Goal: Task Accomplishment & Management: Manage account settings

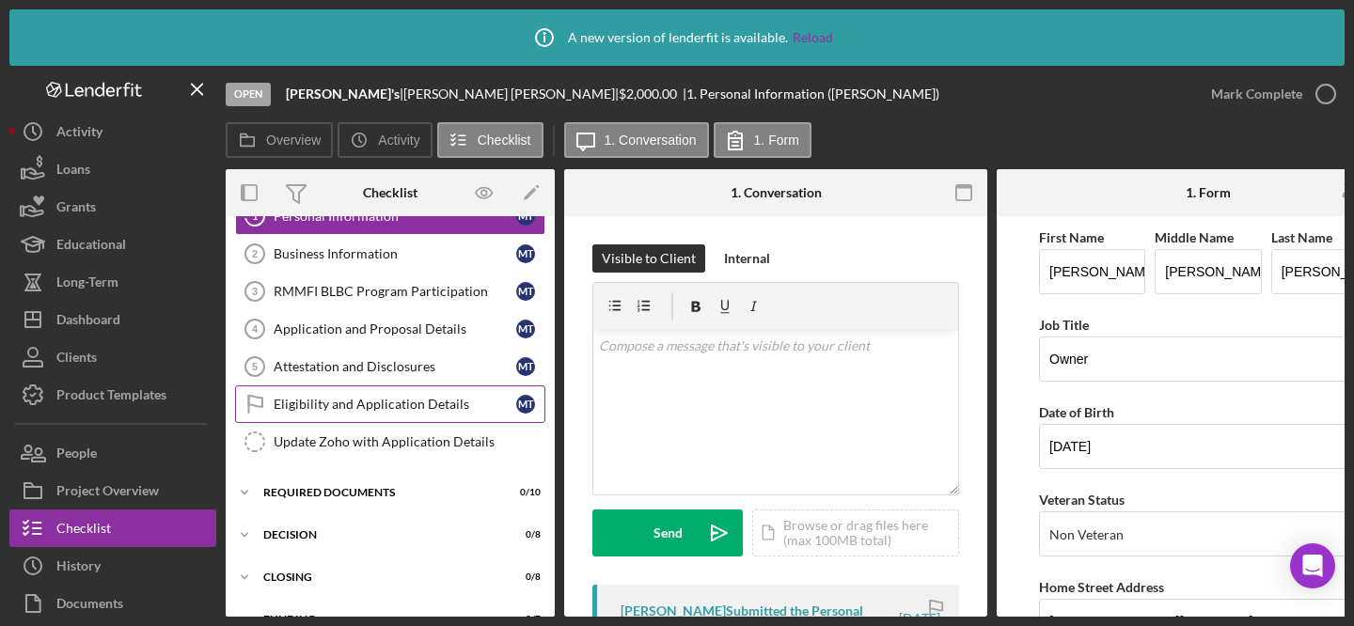
scroll to position [147, 0]
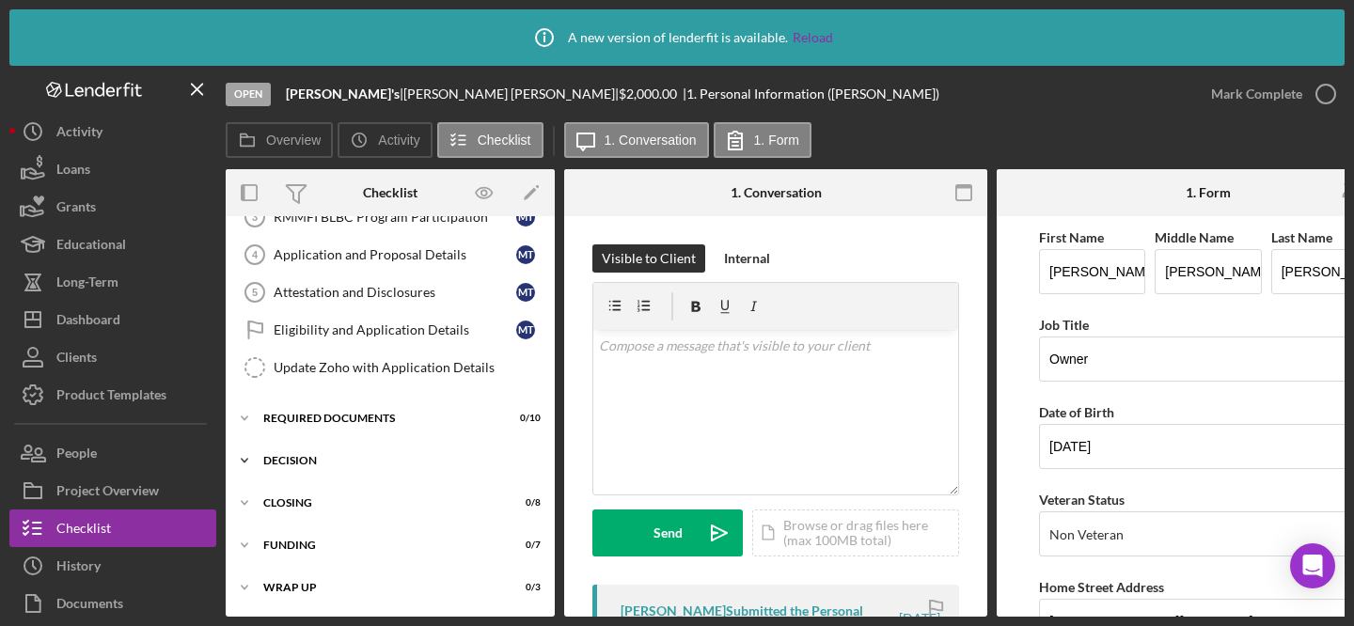
click at [452, 455] on div "Decision" at bounding box center [397, 460] width 268 height 11
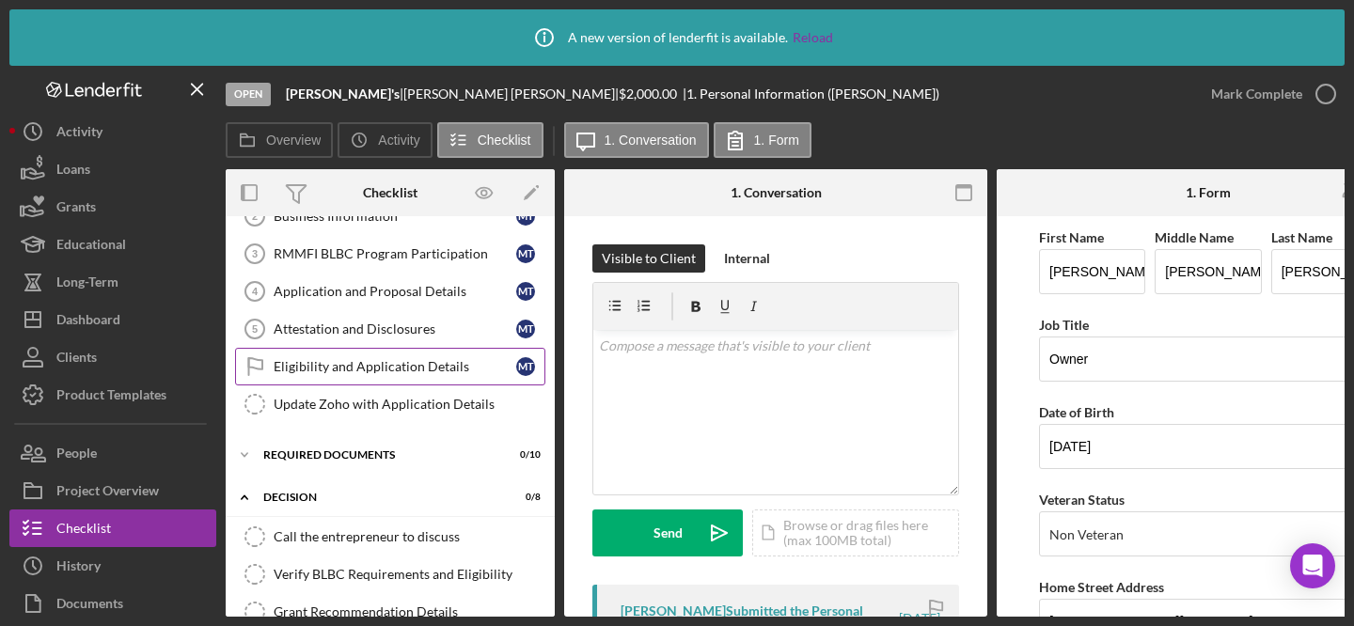
scroll to position [0, 0]
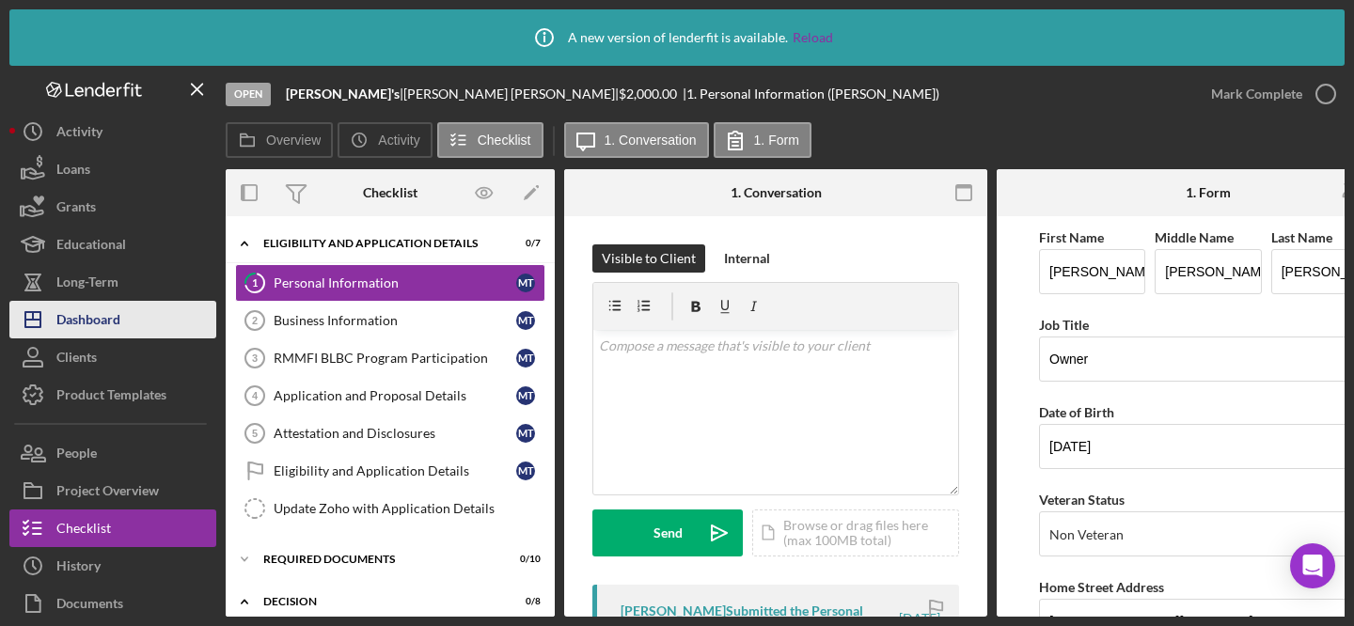
click at [118, 324] on div "Dashboard" at bounding box center [88, 322] width 64 height 42
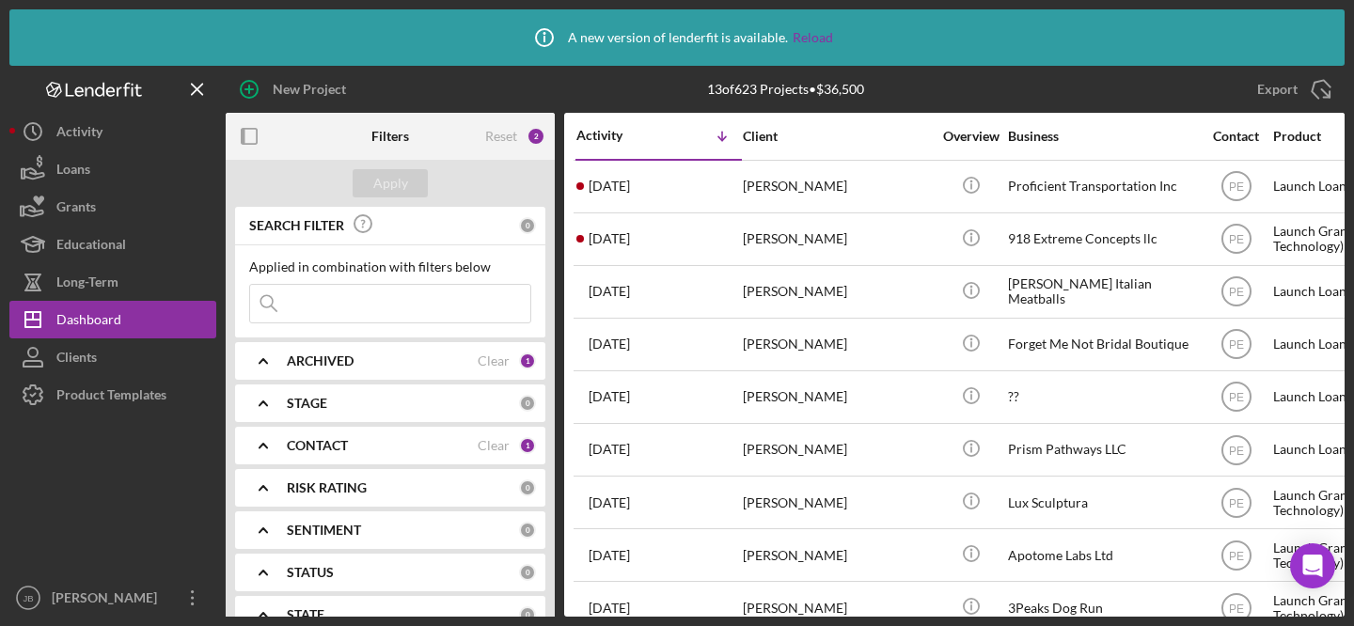
click at [519, 442] on div "1" at bounding box center [527, 445] width 17 height 17
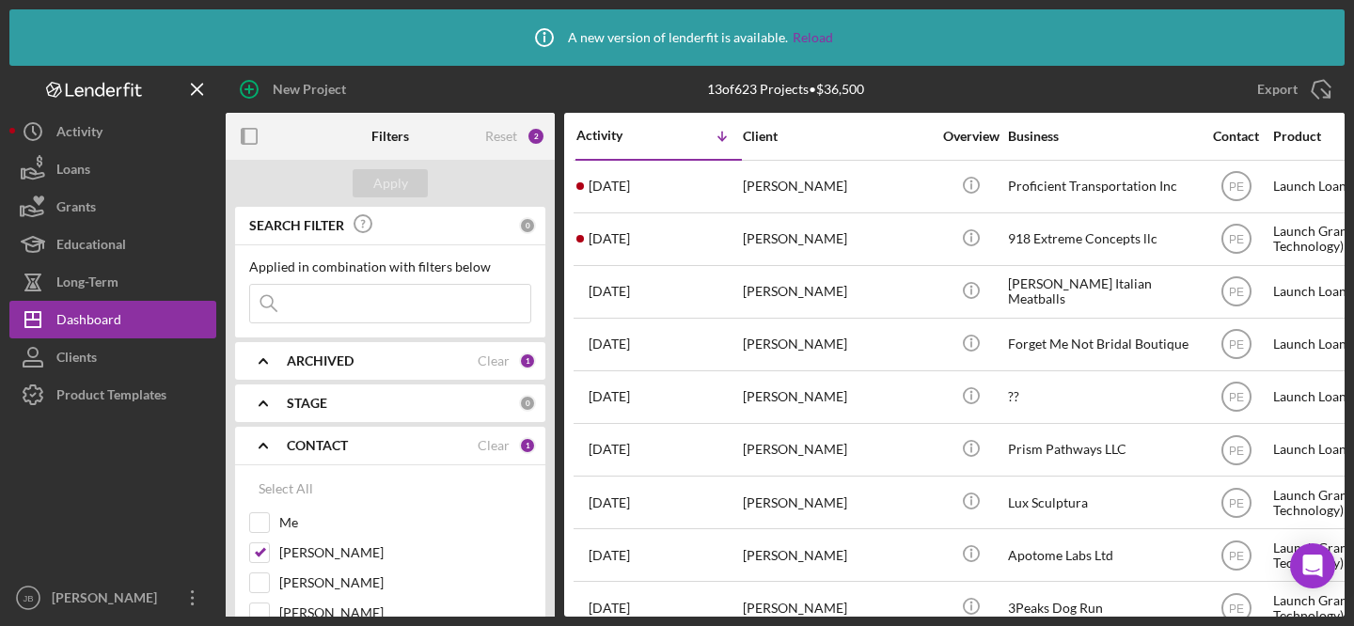
scroll to position [90, 0]
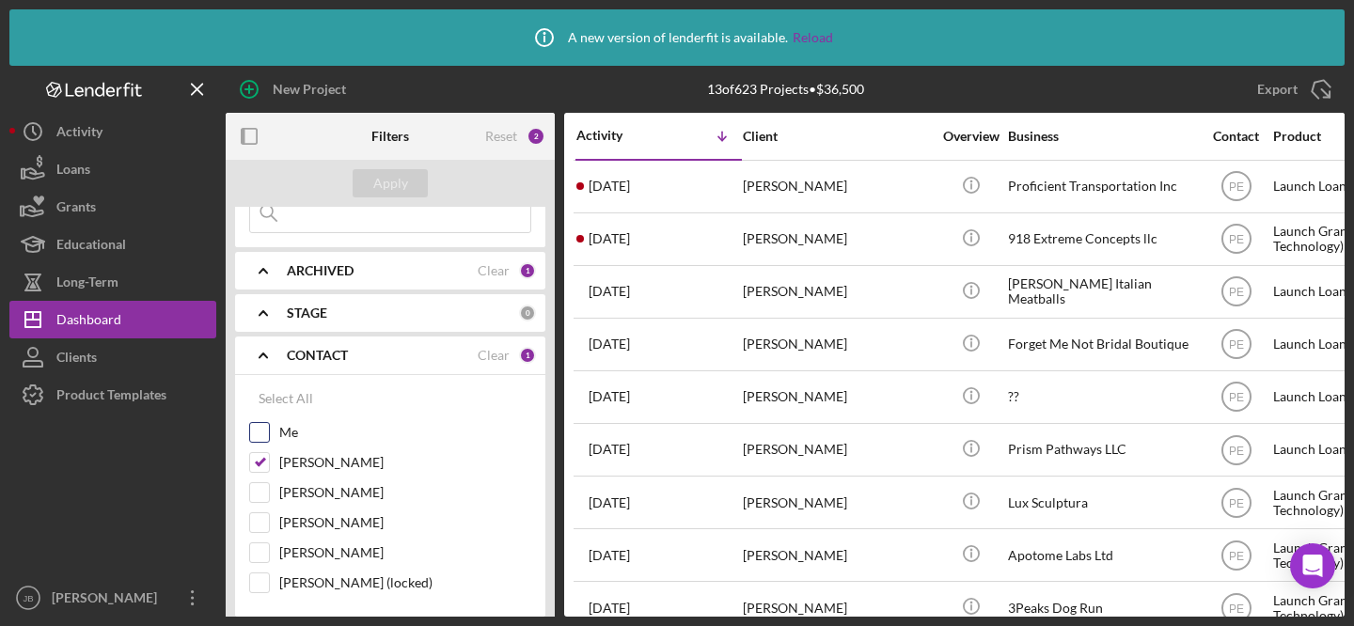
click at [261, 432] on input "Me" at bounding box center [259, 432] width 19 height 19
checkbox input "true"
click at [266, 466] on input "[PERSON_NAME]" at bounding box center [259, 462] width 19 height 19
checkbox input "false"
click at [403, 183] on div "Apply" at bounding box center [390, 183] width 35 height 28
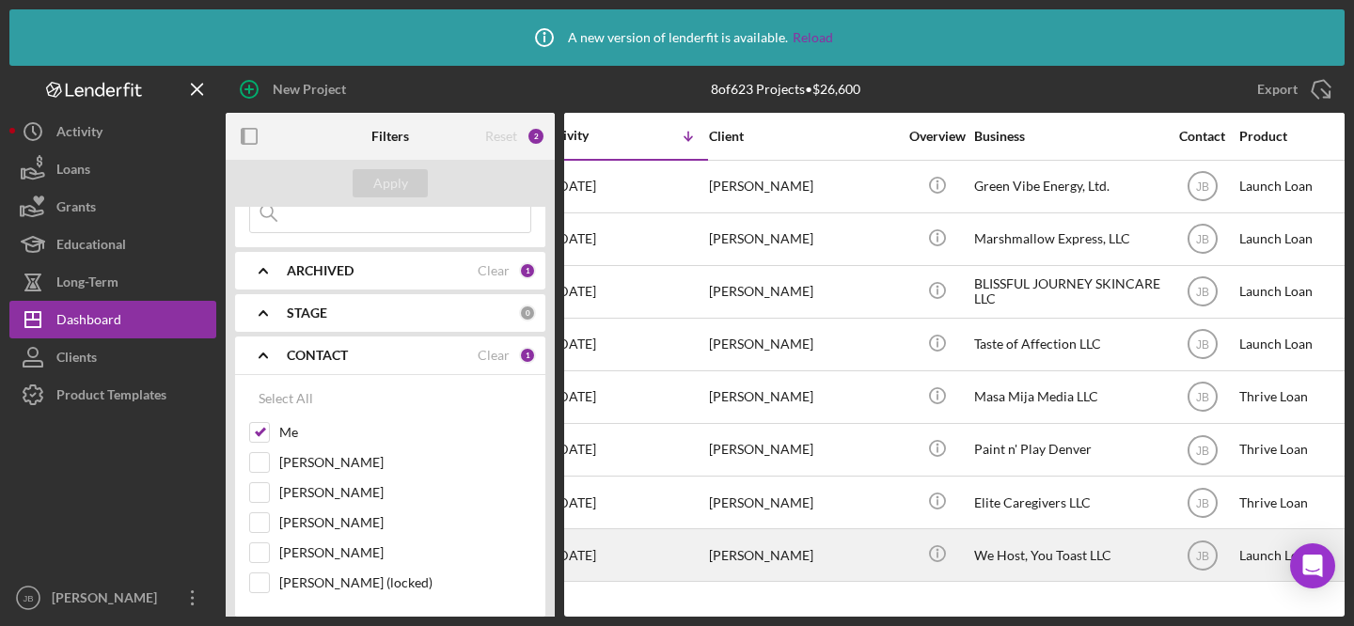
scroll to position [0, 0]
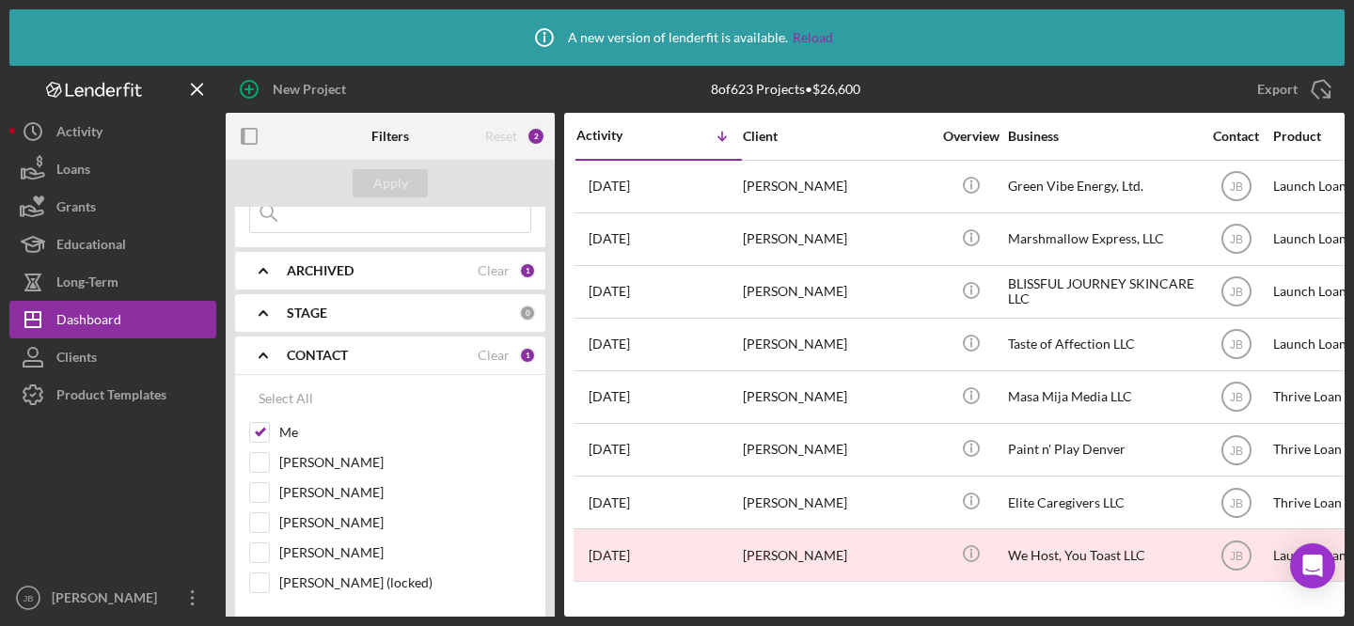
click at [442, 271] on div "ARCHIVED" at bounding box center [382, 270] width 191 height 15
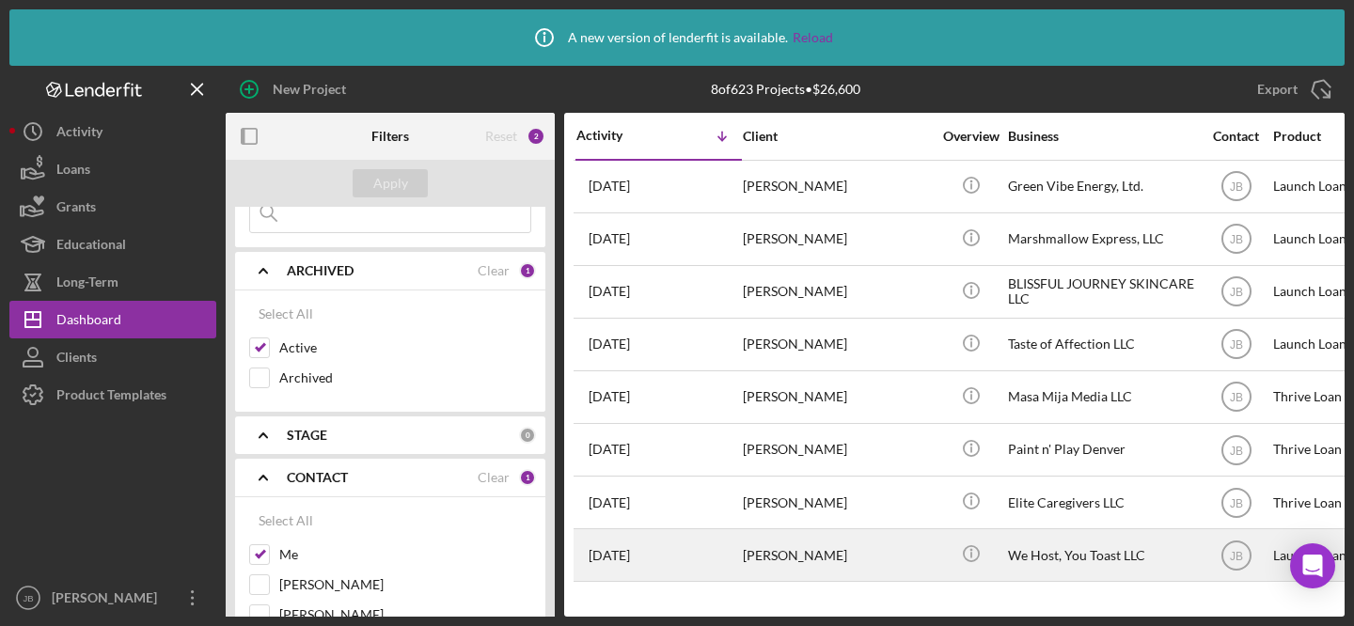
click at [677, 553] on div "[DATE] [PERSON_NAME]" at bounding box center [659, 555] width 165 height 50
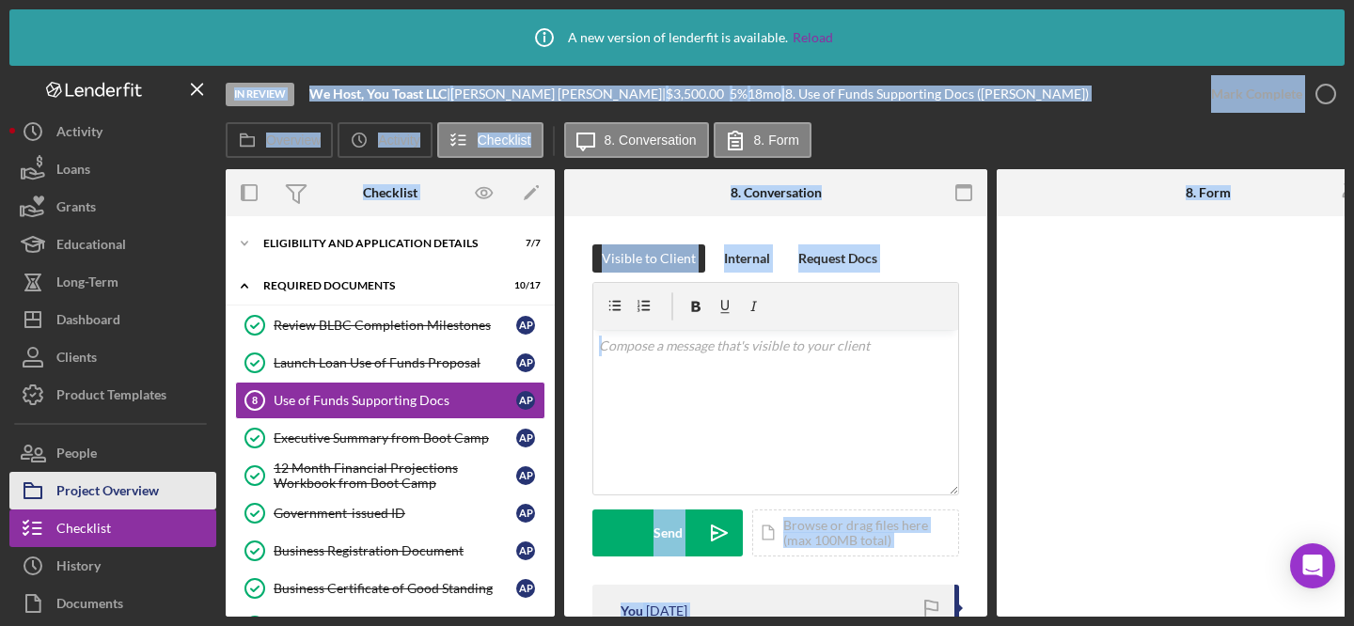
click at [166, 491] on button "Project Overview" at bounding box center [112, 491] width 207 height 38
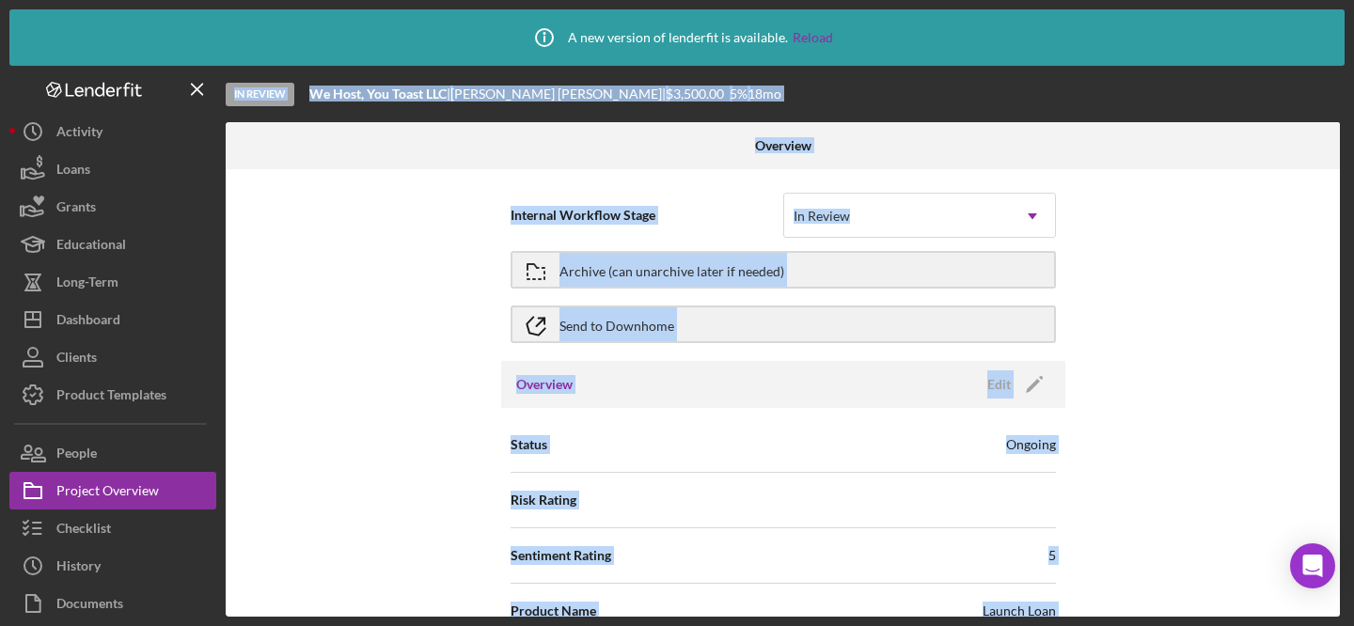
click at [415, 418] on div "Internal Workflow Stage In Review Icon/Dropdown Arrow Archive (can unarchive la…" at bounding box center [783, 393] width 1114 height 448
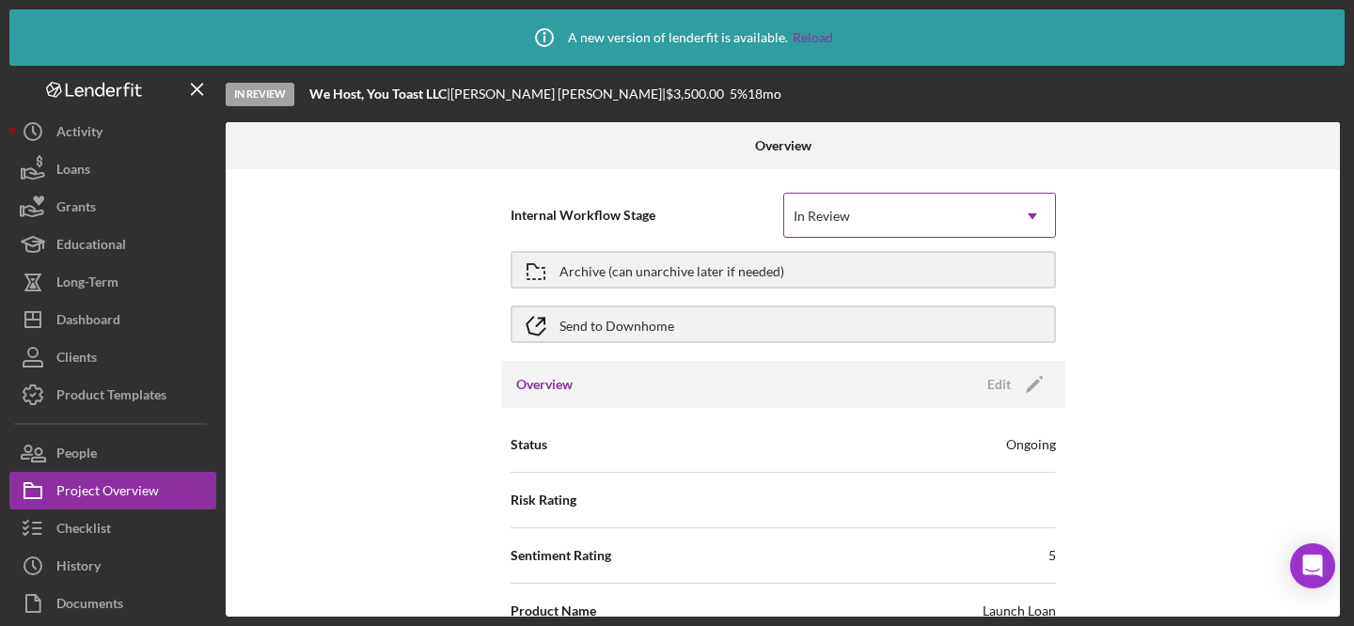
click at [925, 215] on div "In Review" at bounding box center [897, 216] width 226 height 43
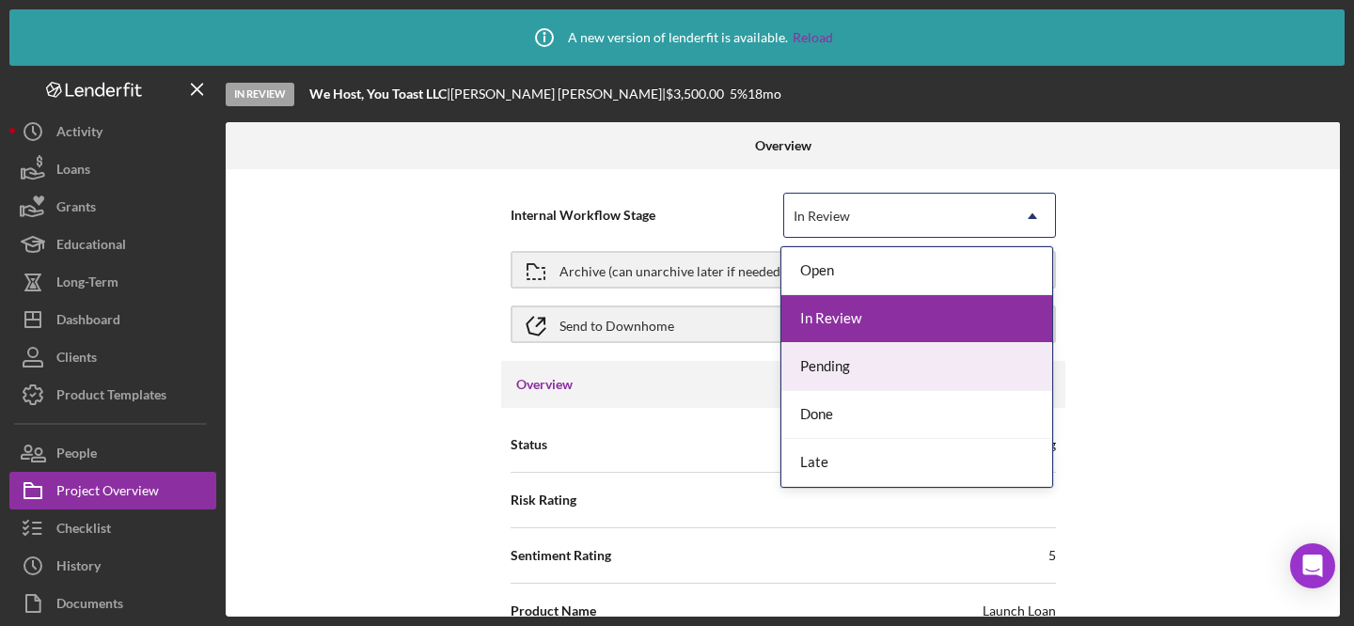
click at [1160, 325] on div "Internal Workflow Stage Pending, 3 of 5. 5 results available. Use Up and Down t…" at bounding box center [783, 393] width 1114 height 448
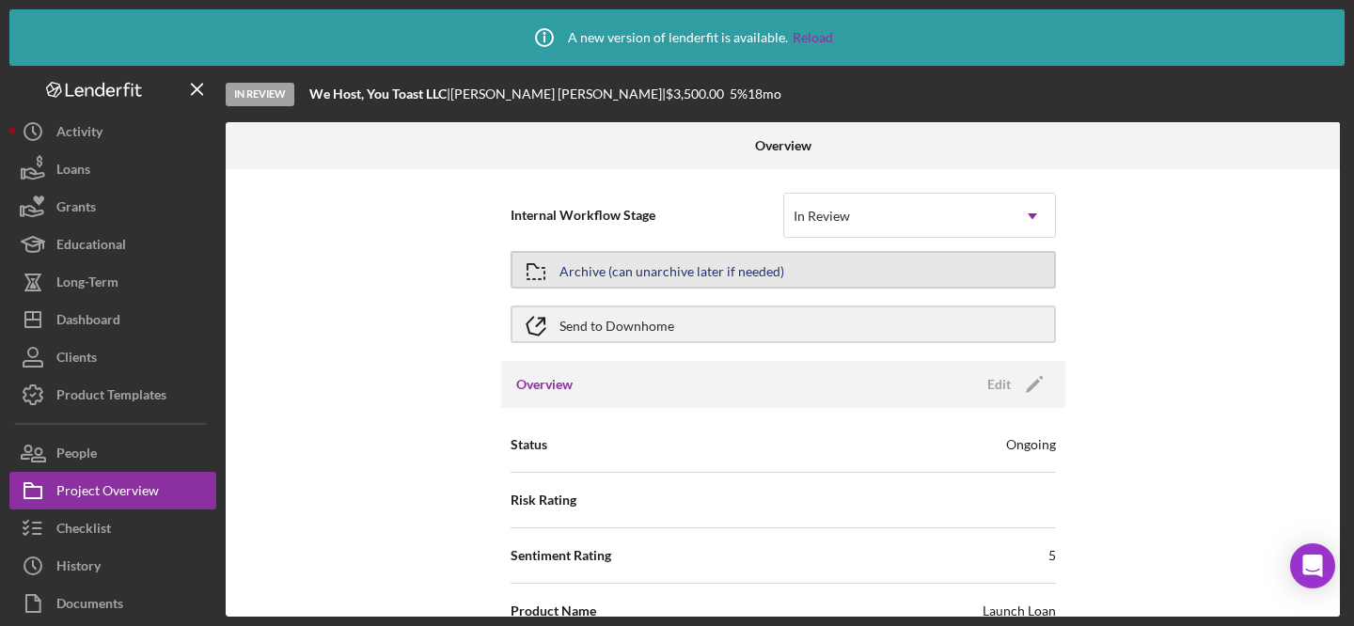
click at [619, 271] on div "Archive (can unarchive later if needed)" at bounding box center [672, 270] width 225 height 34
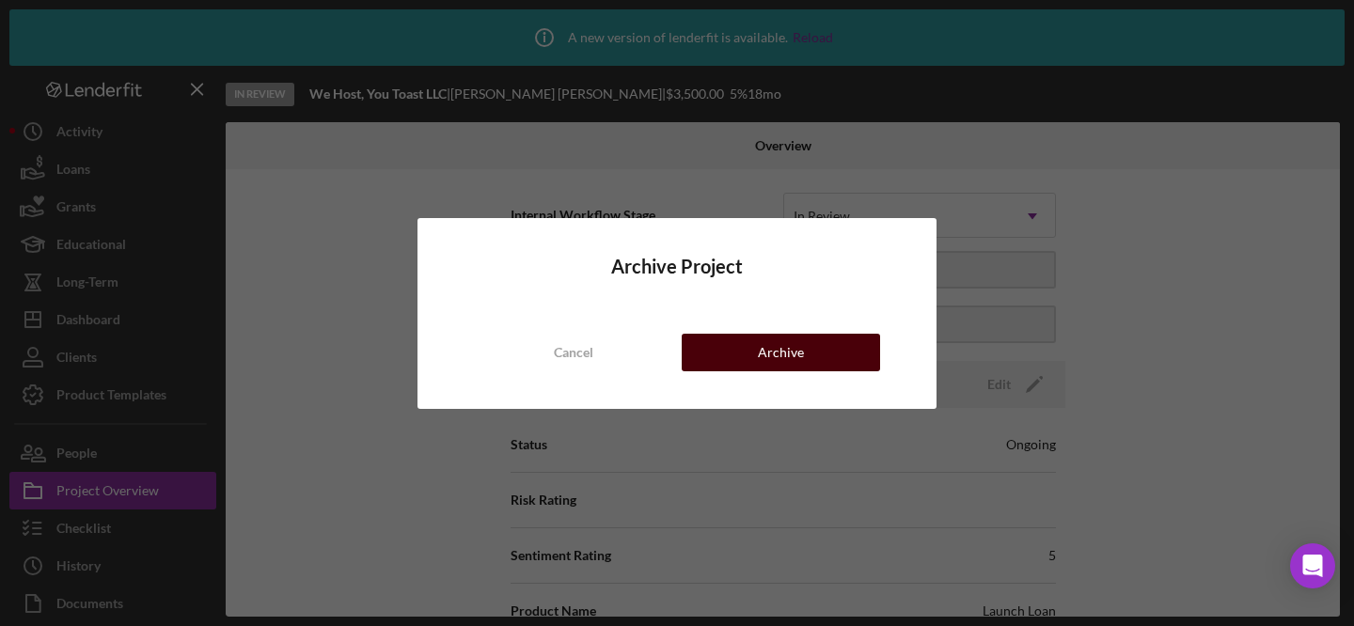
click at [741, 347] on button "Archive" at bounding box center [781, 353] width 198 height 38
